Goal: Navigation & Orientation: Find specific page/section

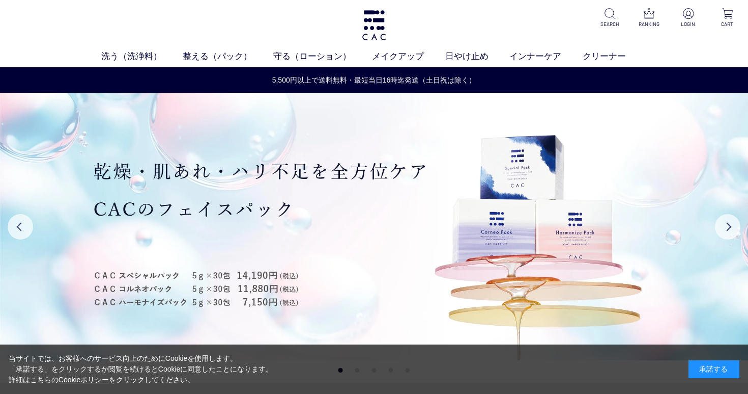
click at [295, 29] on div "洗う（洗浄料） 液体洗浄料 パウダー洗浄料 泡洗顔料 グッズ 整える（パック） フェイスパック ヘアパック 守る（ローション） 保湿化粧水 柔軟化粧水 美容液…" at bounding box center [374, 33] width 748 height 67
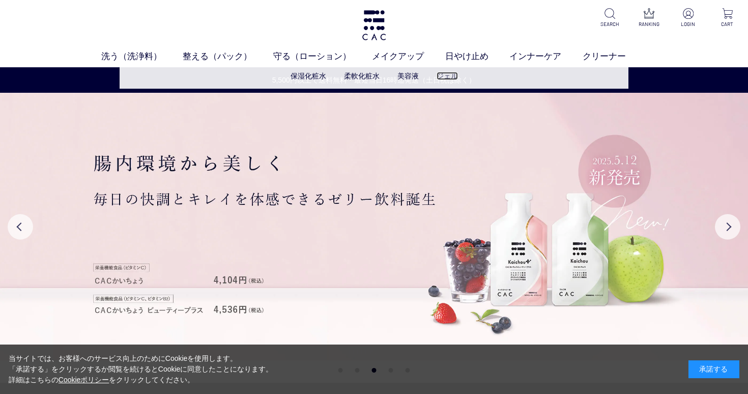
click at [442, 75] on link "ジェル" at bounding box center [447, 76] width 21 height 8
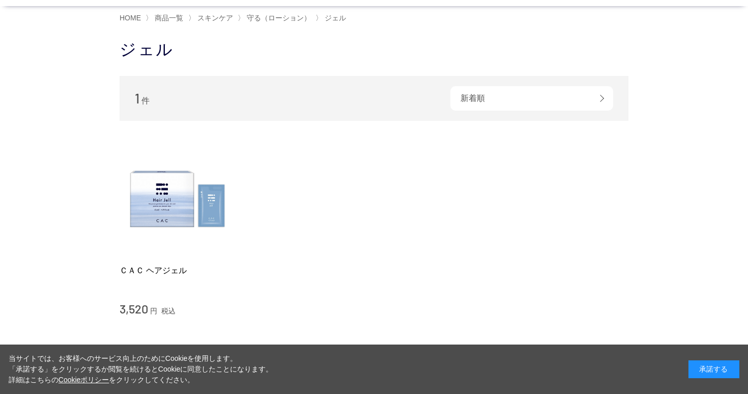
scroll to position [153, 0]
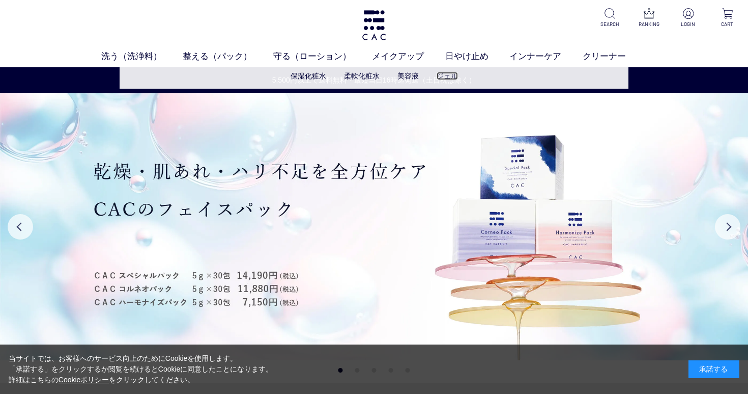
click at [442, 72] on link "ジェル" at bounding box center [447, 76] width 21 height 8
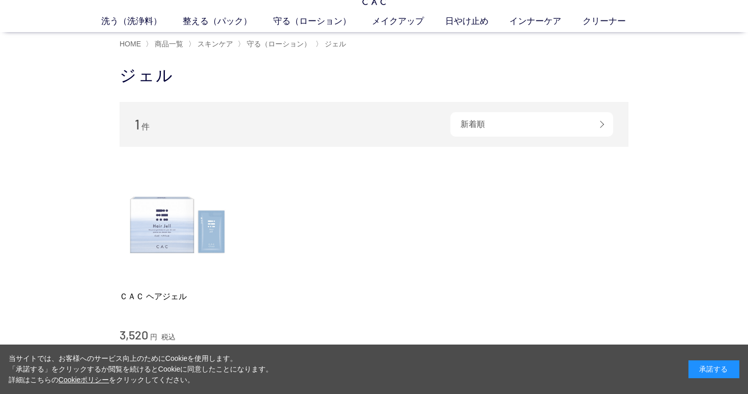
scroll to position [51, 0]
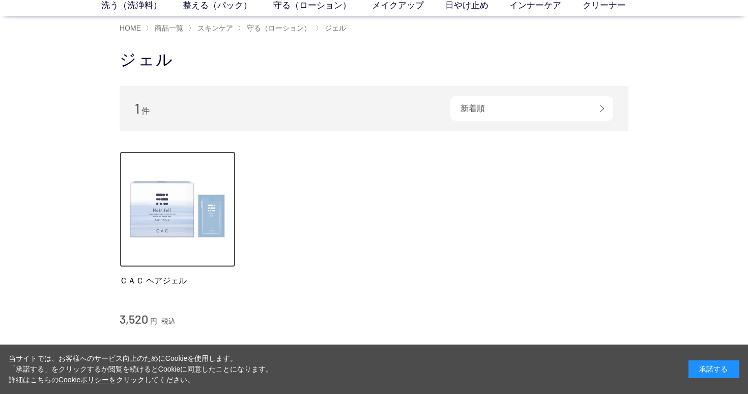
click at [166, 214] on img at bounding box center [178, 209] width 116 height 116
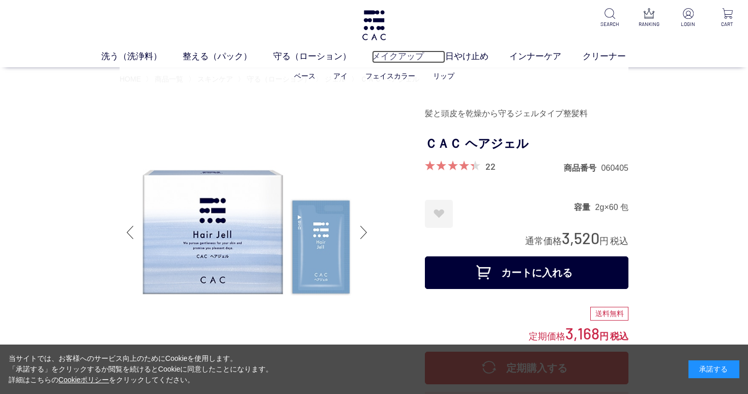
click at [392, 59] on link "メイクアップ" at bounding box center [408, 56] width 73 height 13
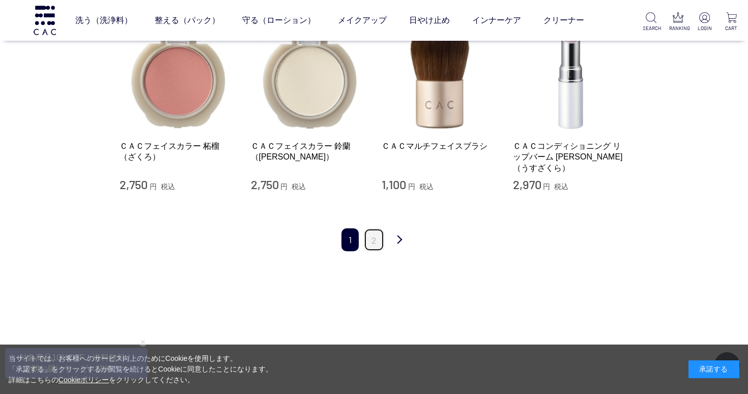
scroll to position [1120, 0]
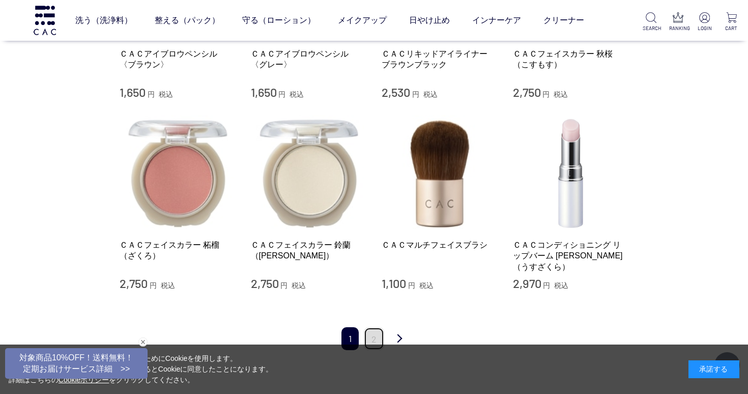
click at [366, 327] on link "2" at bounding box center [374, 338] width 20 height 23
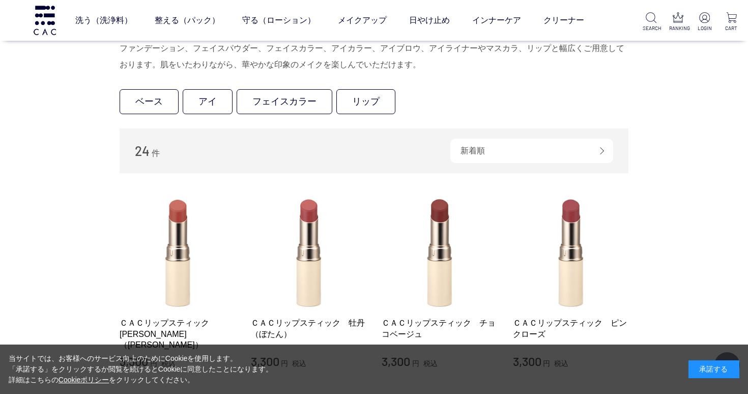
scroll to position [204, 0]
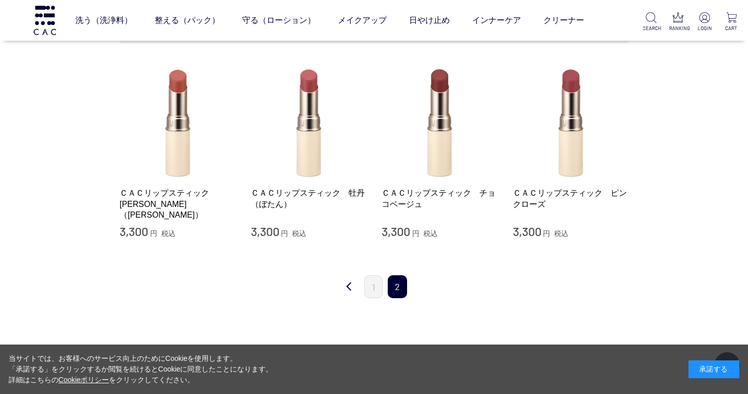
click at [120, 293] on div "最初 前 1 2" at bounding box center [374, 281] width 509 height 53
